Goal: Check status: Check status

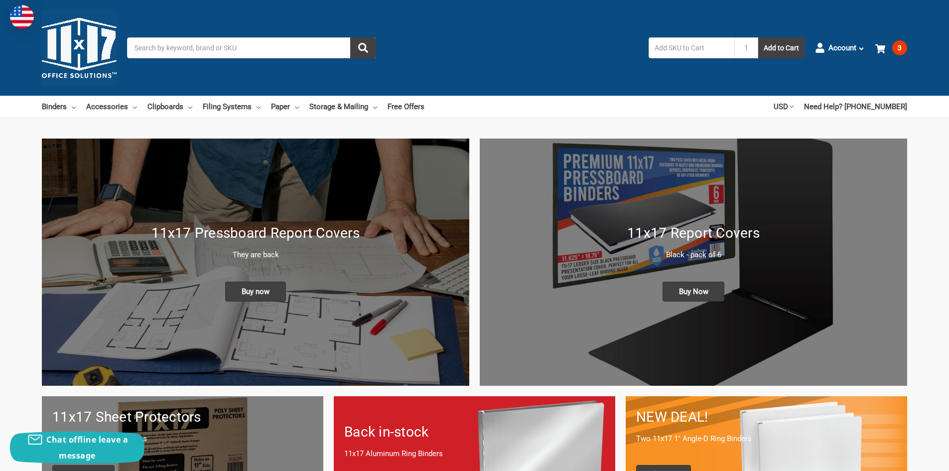
click at [707, 44] on input "text" at bounding box center [691, 47] width 86 height 21
click at [908, 45] on div "Toggle menu Search 1 Add to Cart Account Orders Returns Messages Addresses Paym…" at bounding box center [474, 48] width 949 height 96
click at [905, 48] on span "3" at bounding box center [899, 47] width 15 height 15
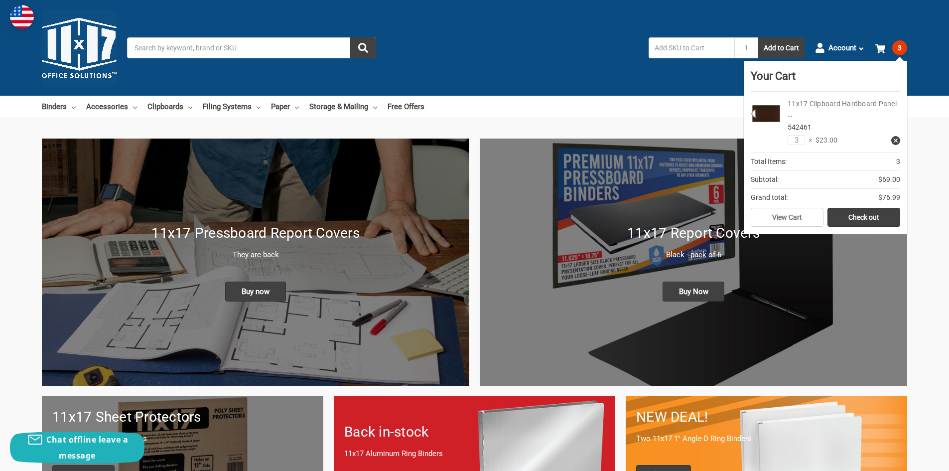
click at [821, 102] on link "11x17 Clipboard Hardboard Panel …" at bounding box center [841, 109] width 109 height 18
click at [658, 156] on img at bounding box center [693, 261] width 427 height 246
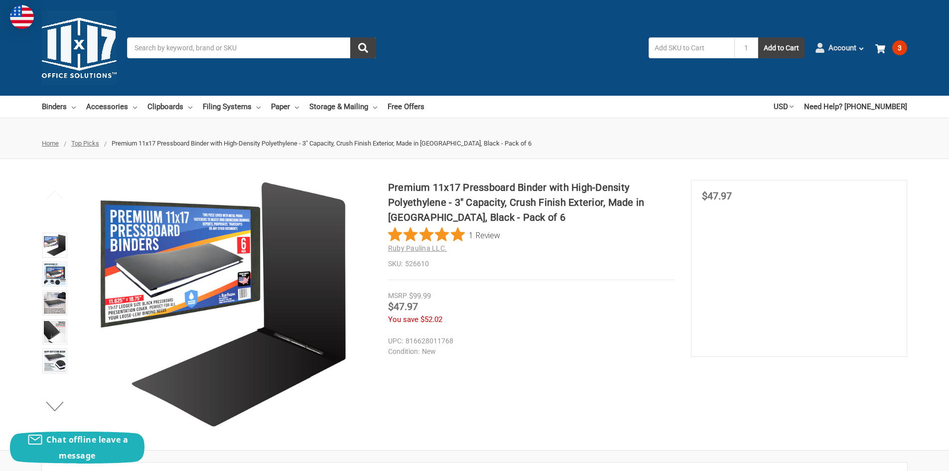
click at [837, 50] on span "Account" at bounding box center [842, 47] width 28 height 11
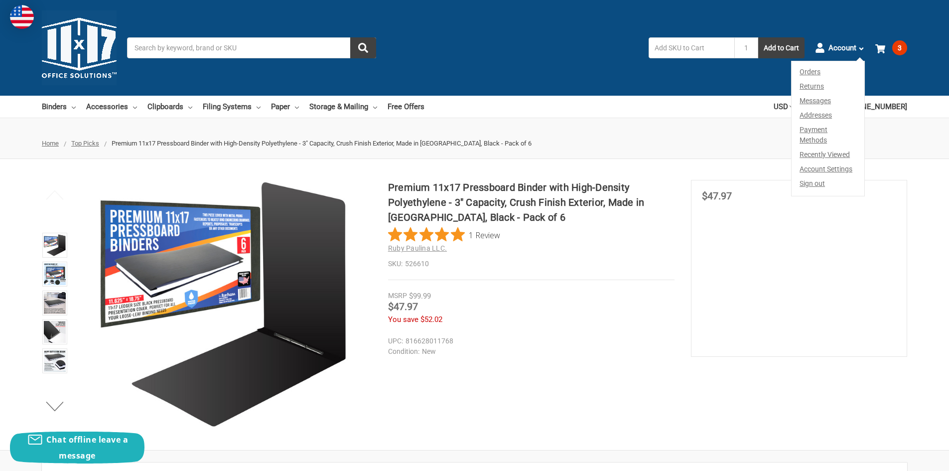
click at [816, 75] on link "Orders" at bounding box center [827, 70] width 73 height 18
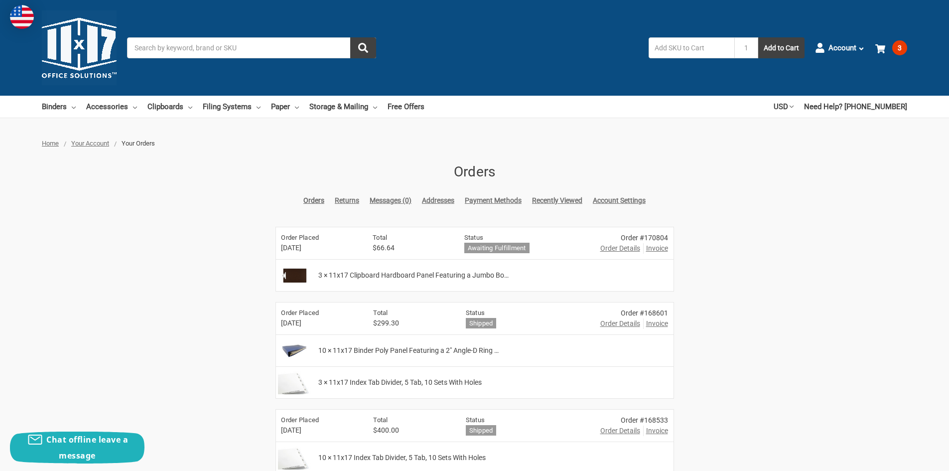
click at [663, 249] on span "Invoice" at bounding box center [657, 248] width 22 height 10
